Goal: Navigation & Orientation: Find specific page/section

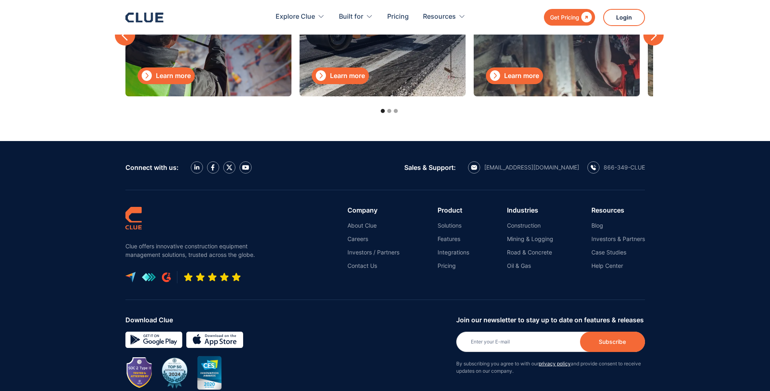
scroll to position [2508, 0]
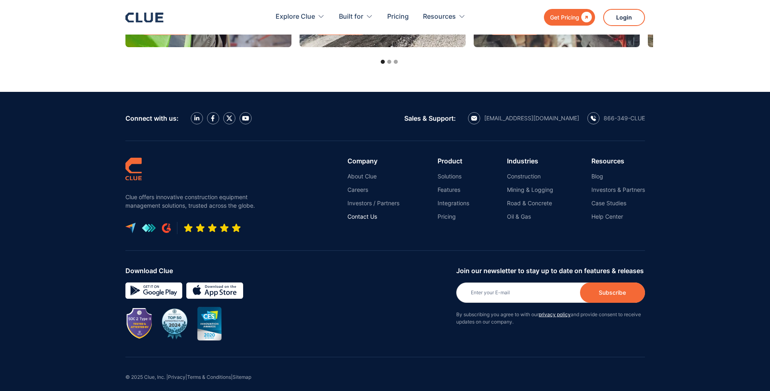
click at [358, 213] on link "Contact Us" at bounding box center [374, 216] width 52 height 7
click at [212, 115] on img at bounding box center [213, 118] width 4 height 6
click at [610, 213] on link "Help Center" at bounding box center [619, 216] width 54 height 7
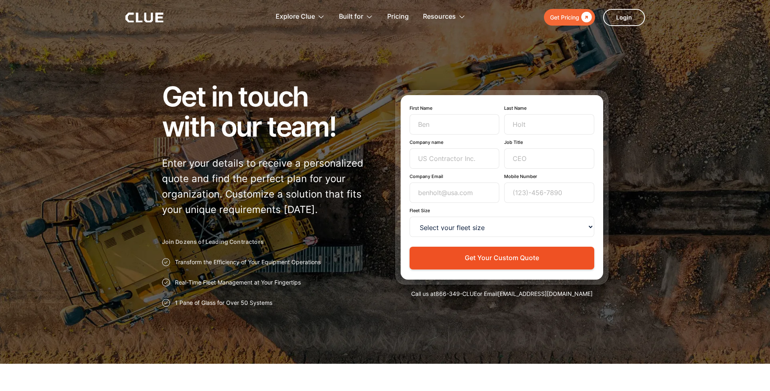
click at [147, 13] on icon at bounding box center [144, 18] width 38 height 10
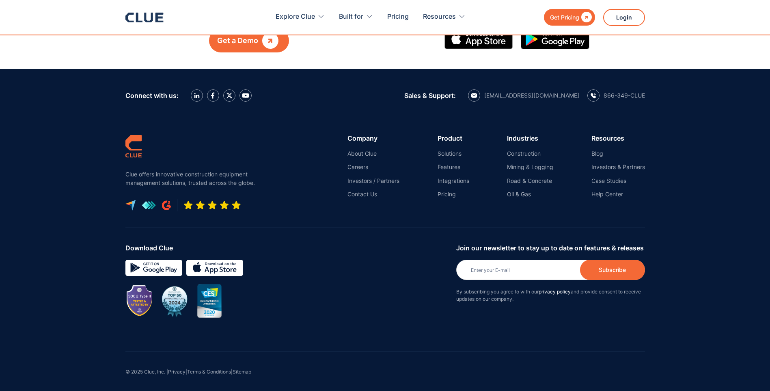
scroll to position [1365, 0]
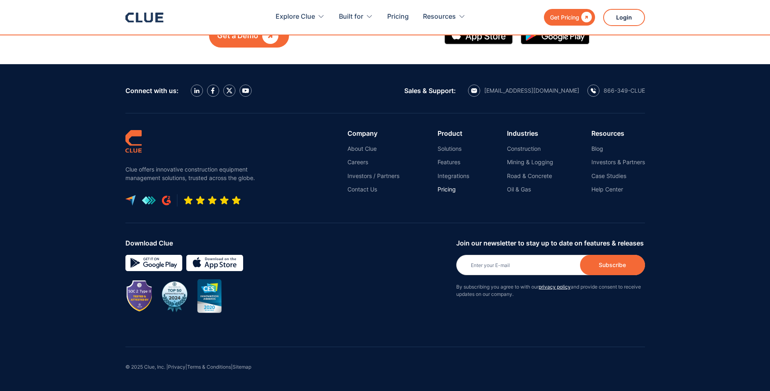
click at [451, 191] on link "Pricing" at bounding box center [454, 189] width 32 height 7
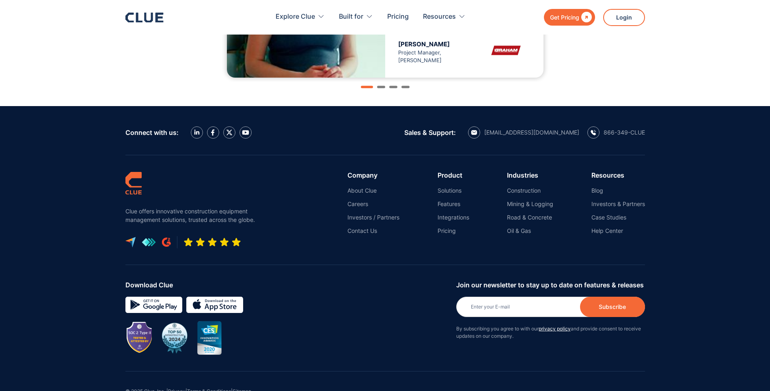
scroll to position [939, 0]
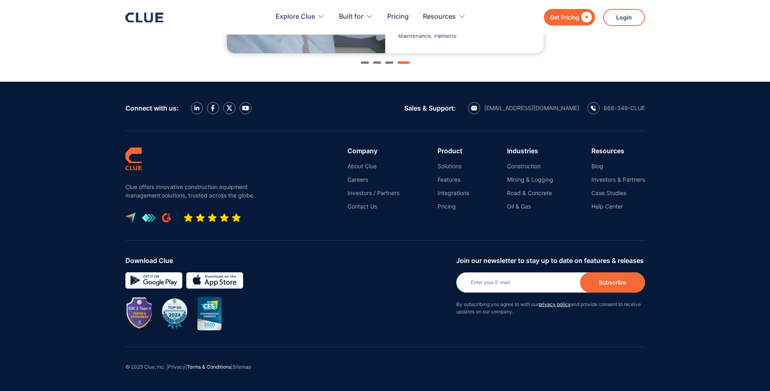
click at [216, 365] on link "Terms & Conditions" at bounding box center [209, 366] width 44 height 6
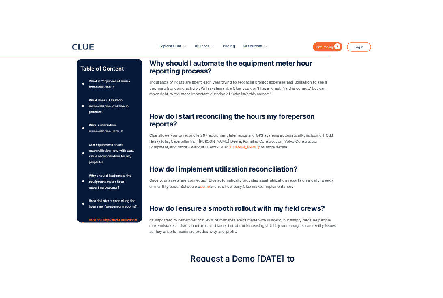
scroll to position [485, 0]
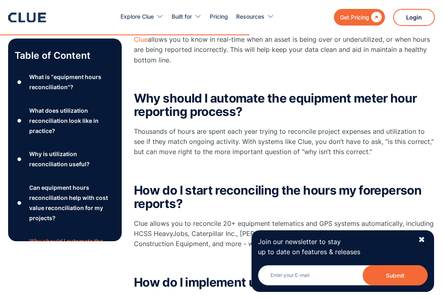
click at [23, 287] on div "Author Table of Content ● What is “equipment hours reconciliation''? ● What doe…" at bounding box center [65, 262] width 114 height 1020
click at [35, 282] on div "Author Table of Content ● What is “equipment hours reconciliation''? ● What doe…" at bounding box center [65, 262] width 114 height 1020
click at [51, 281] on div "Author Table of Content ● What is “equipment hours reconciliation''? ● What doe…" at bounding box center [65, 262] width 114 height 1020
click at [78, 277] on div "Author Table of Content ● What is “equipment hours reconciliation''? ● What doe…" at bounding box center [65, 262] width 114 height 1020
